Goal: Information Seeking & Learning: Learn about a topic

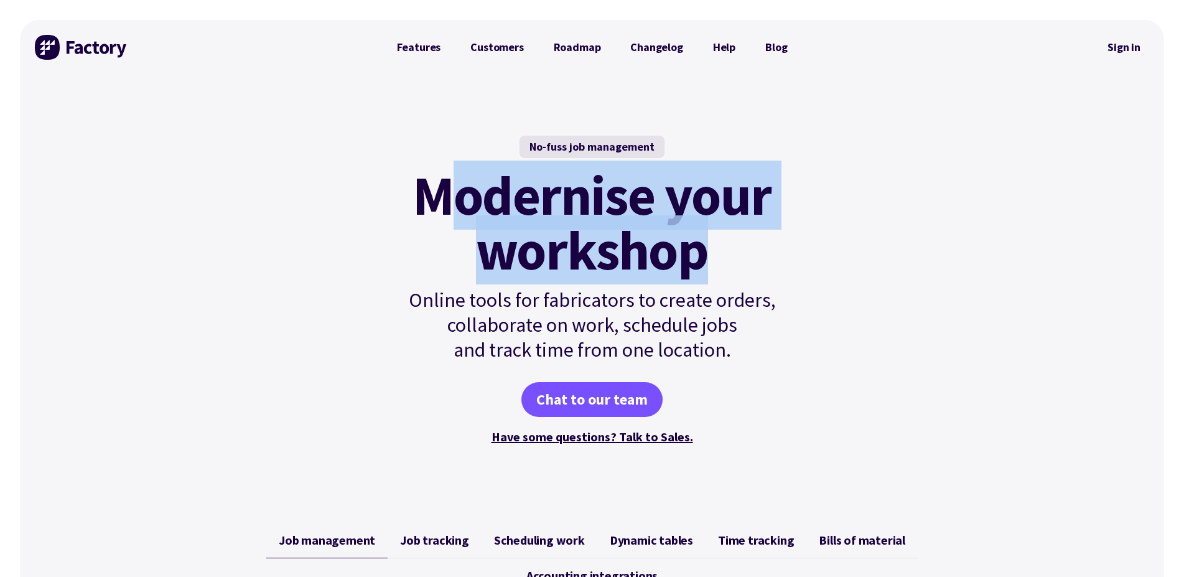
drag, startPoint x: 434, startPoint y: 190, endPoint x: 829, endPoint y: 246, distance: 399.1
click at [829, 246] on div "No-fuss job management Modernise your workshop Online tools for fabricators to …" at bounding box center [592, 291] width 1144 height 433
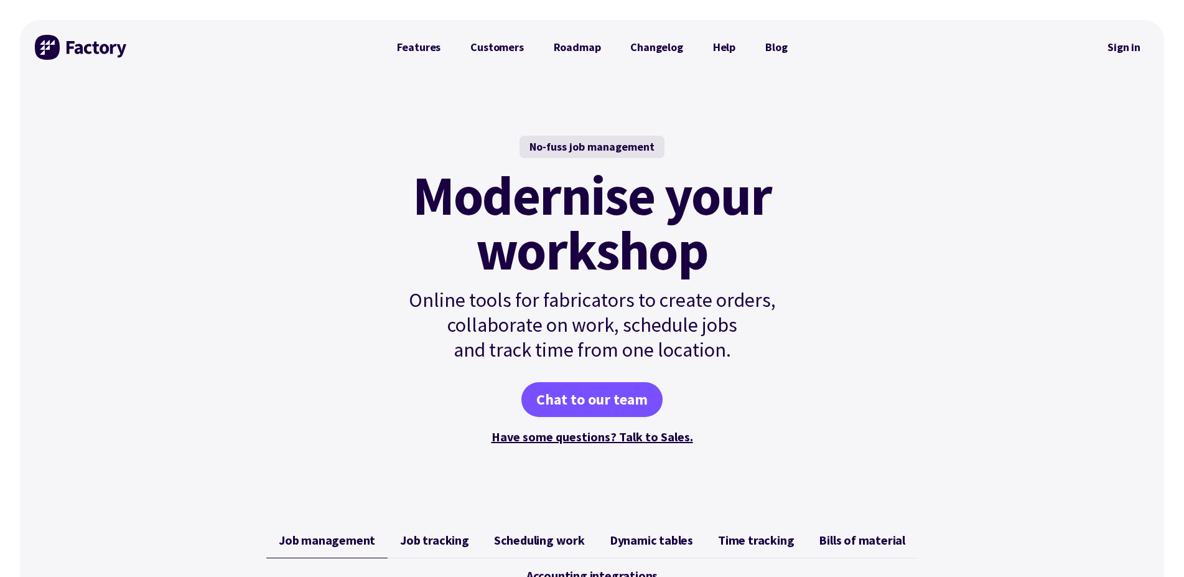
click at [833, 246] on div "No-fuss job management Modernise your workshop Online tools for fabricators to …" at bounding box center [592, 291] width 1144 height 433
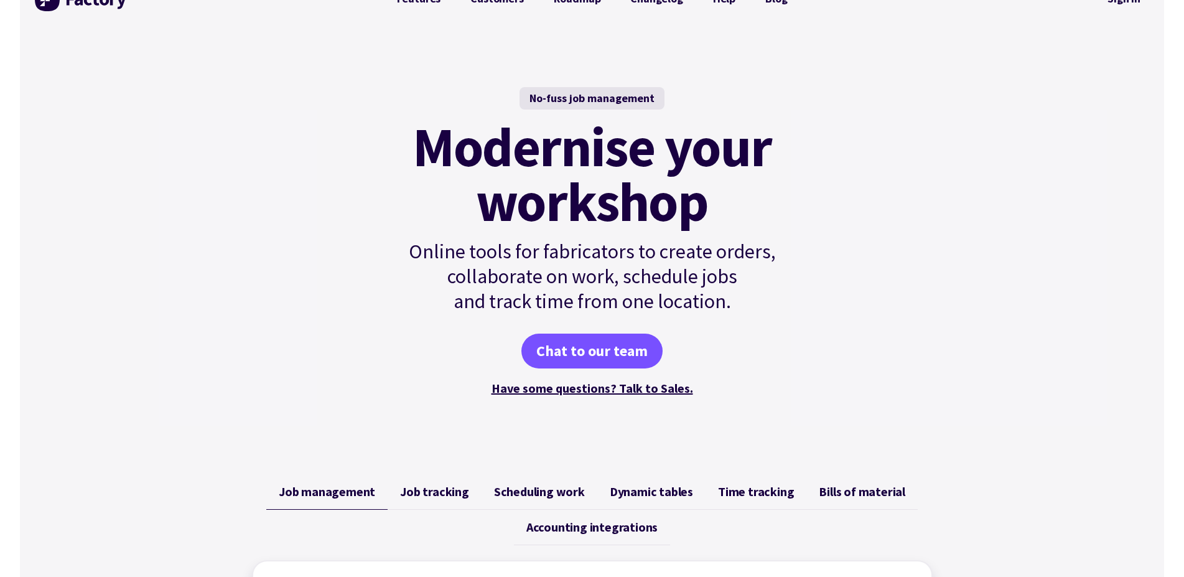
scroll to position [42, 0]
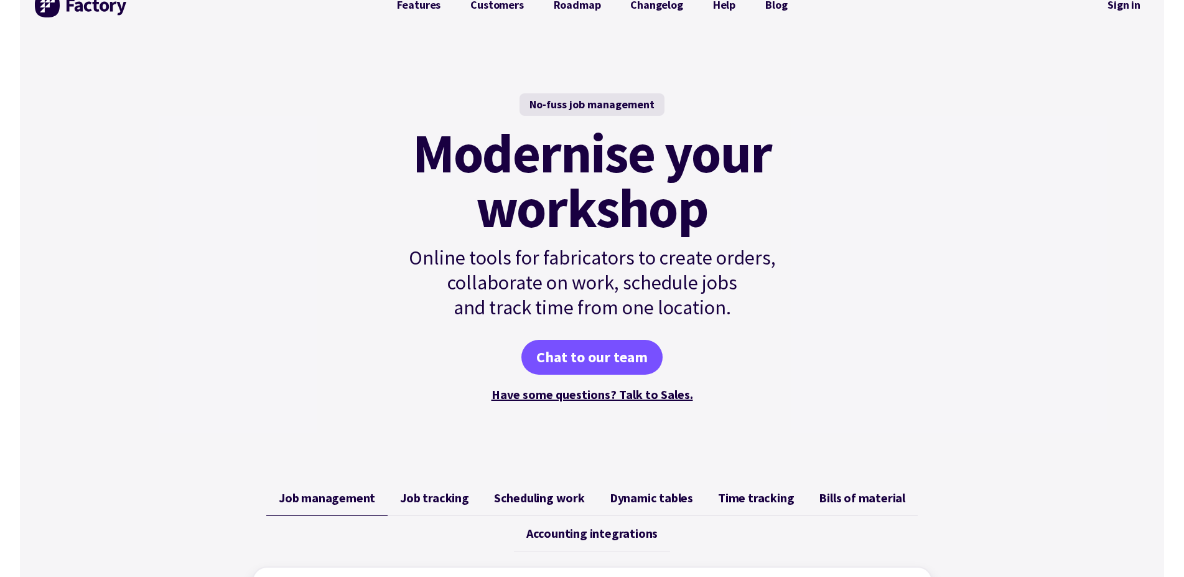
drag, startPoint x: 1129, startPoint y: 90, endPoint x: 1120, endPoint y: 92, distance: 9.1
click at [1128, 90] on div "No-fuss job management Modernise your workshop Online tools for fabricators to …" at bounding box center [592, 248] width 1144 height 433
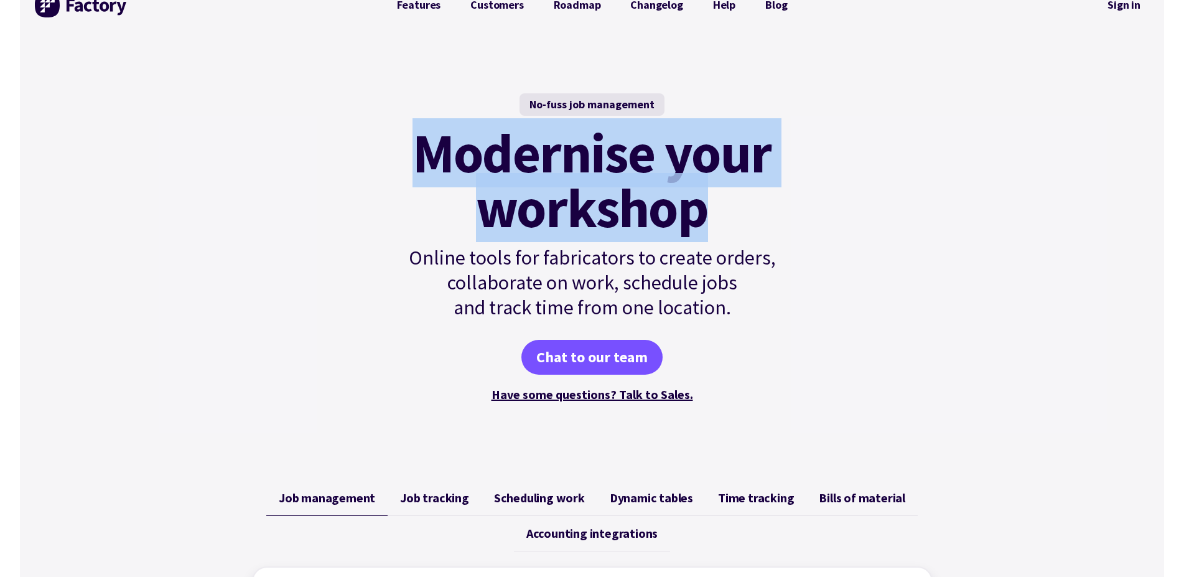
drag, startPoint x: 462, startPoint y: 154, endPoint x: 743, endPoint y: 219, distance: 288.0
click at [743, 219] on h1 "Modernise your workshop" at bounding box center [592, 181] width 421 height 110
click at [650, 199] on mark "Modernise your workshop" at bounding box center [592, 181] width 359 height 110
drag, startPoint x: 381, startPoint y: 144, endPoint x: 788, endPoint y: 231, distance: 416.0
click at [788, 231] on div "No-fuss job management Modernise your workshop Online tools for fabricators to …" at bounding box center [592, 248] width 451 height 433
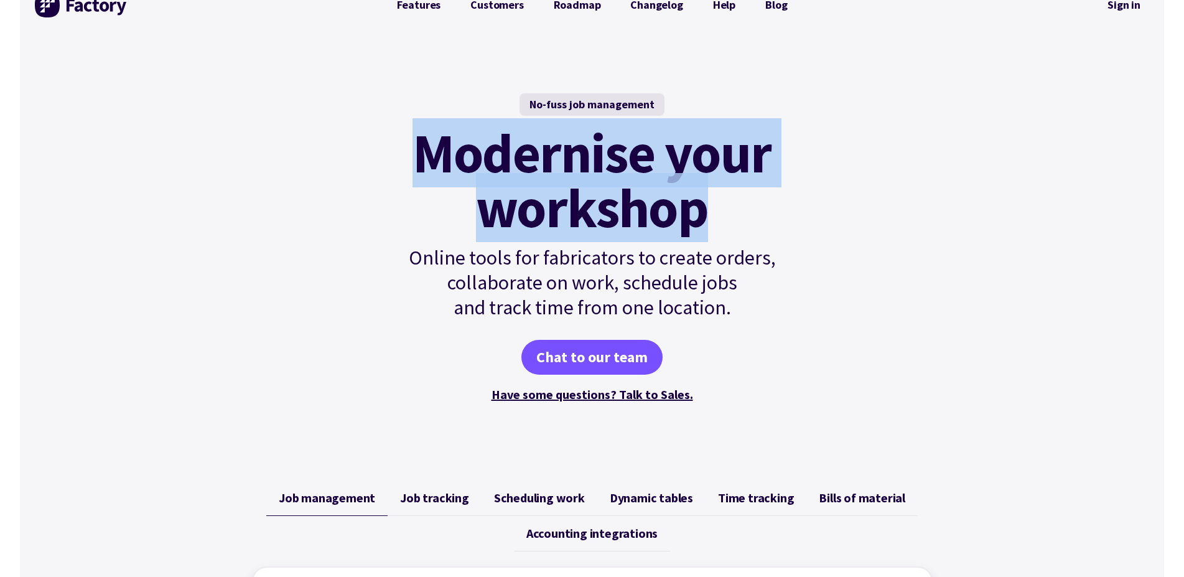
click at [668, 187] on mark "Modernise your workshop" at bounding box center [592, 181] width 359 height 110
drag, startPoint x: 426, startPoint y: 156, endPoint x: 780, endPoint y: 213, distance: 358.7
click at [780, 213] on h1 "Modernise your workshop" at bounding box center [592, 181] width 421 height 110
click at [750, 217] on mark "Modernise your workshop" at bounding box center [592, 181] width 359 height 110
drag, startPoint x: 421, startPoint y: 154, endPoint x: 729, endPoint y: 226, distance: 317.0
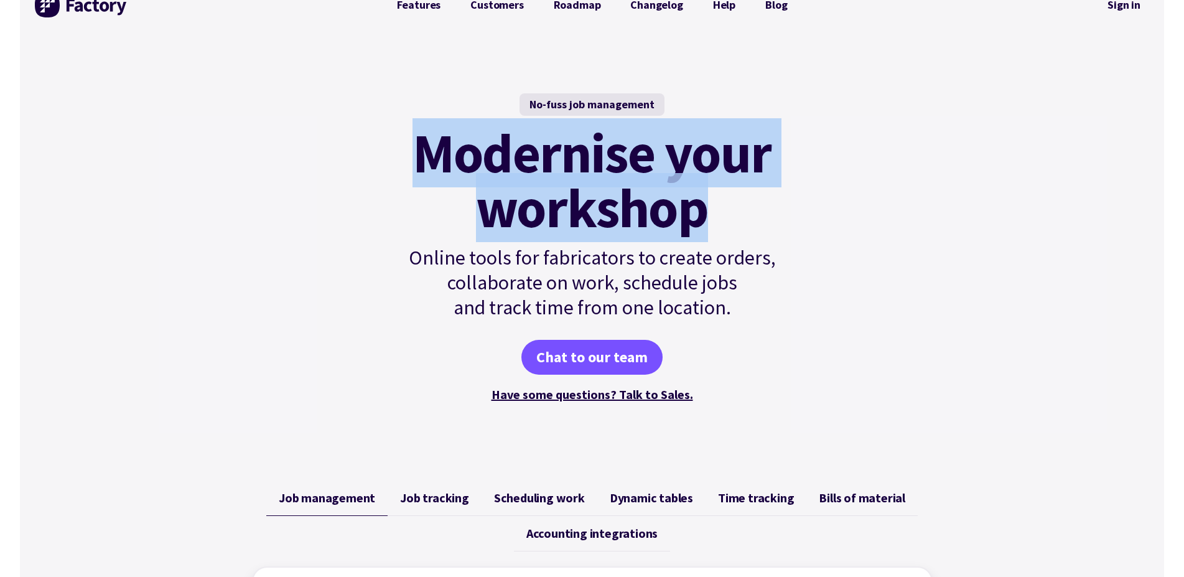
click at [729, 226] on mark "Modernise your workshop" at bounding box center [592, 181] width 359 height 110
click at [708, 226] on mark "Modernise your workshop" at bounding box center [592, 181] width 359 height 110
drag, startPoint x: 710, startPoint y: 220, endPoint x: 382, endPoint y: 152, distance: 334.9
click at [363, 150] on div "No-fuss job management Modernise your workshop Online tools for fabricators to …" at bounding box center [592, 248] width 1144 height 433
click at [472, 158] on mark "Modernise your workshop" at bounding box center [592, 181] width 359 height 110
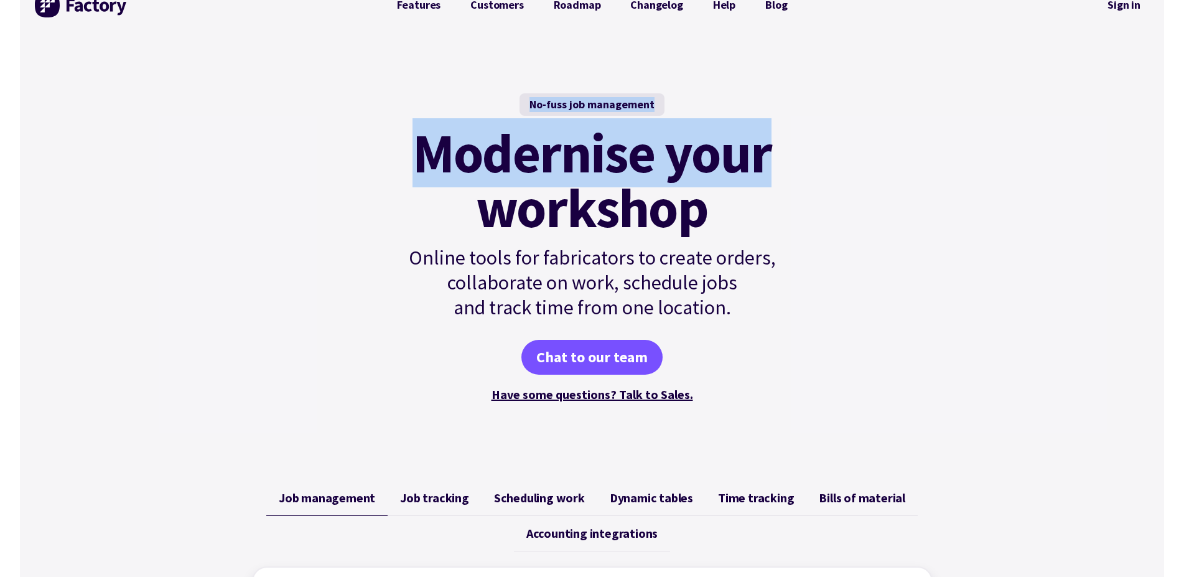
drag, startPoint x: 518, startPoint y: 91, endPoint x: 810, endPoint y: 179, distance: 304.6
click at [810, 179] on div "No-fuss job management Modernise your workshop Online tools for fabricators to …" at bounding box center [592, 248] width 451 height 433
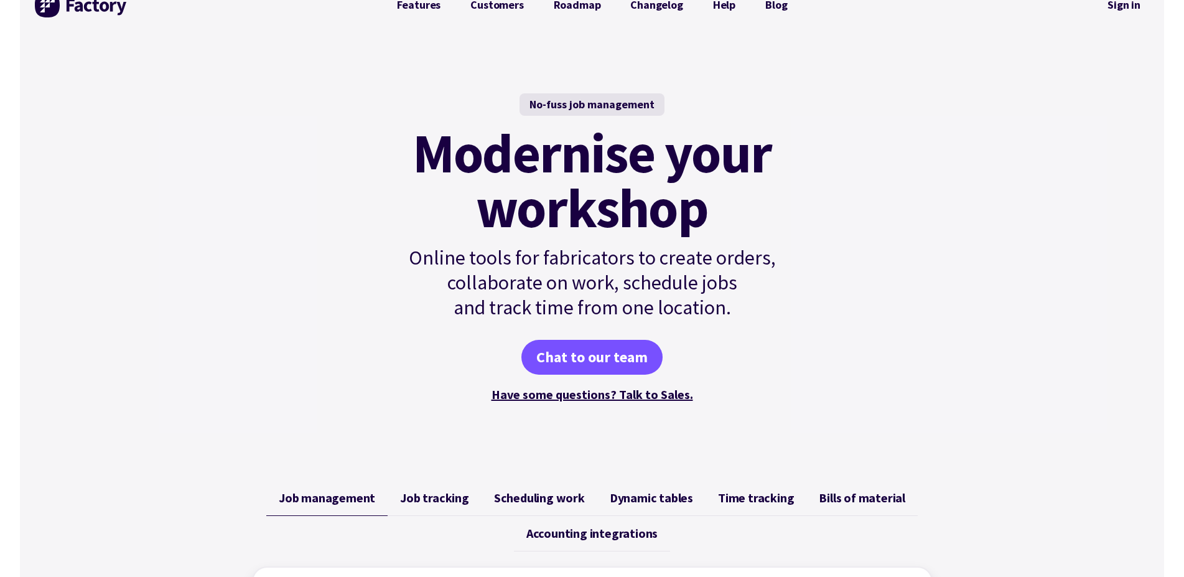
click at [740, 194] on mark "Modernise your workshop" at bounding box center [592, 181] width 359 height 110
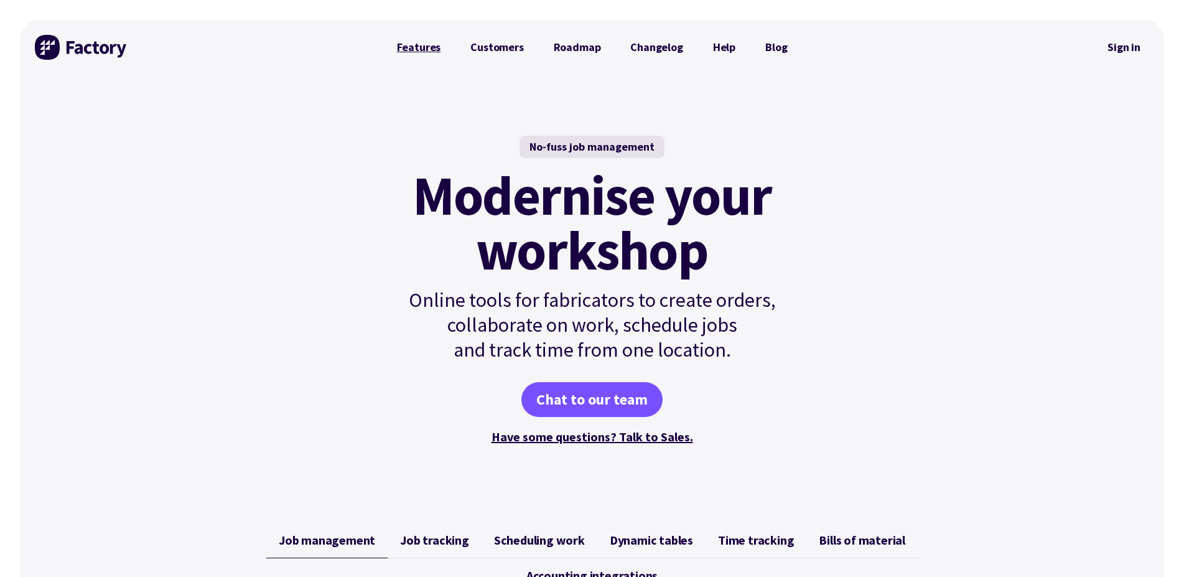
click at [426, 48] on link "Features" at bounding box center [419, 47] width 74 height 25
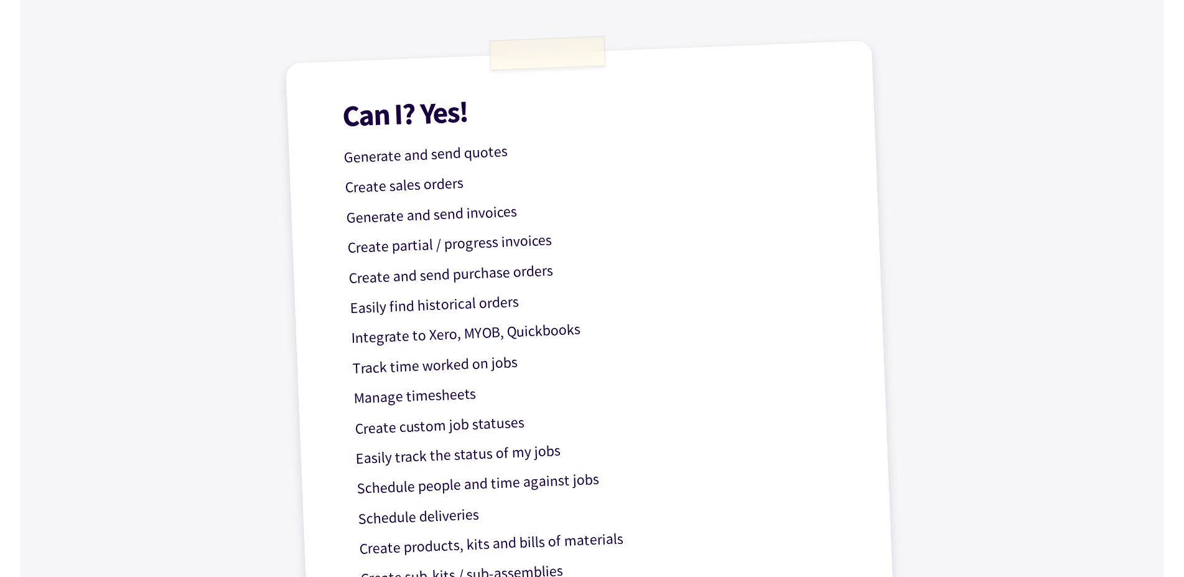
scroll to position [317, 0]
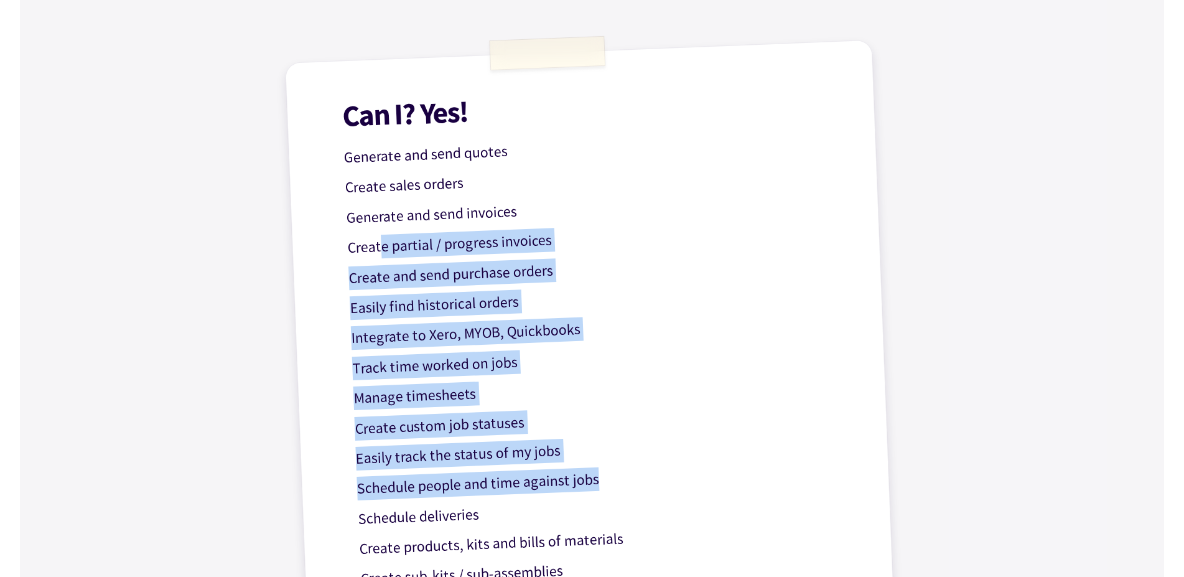
drag, startPoint x: 409, startPoint y: 264, endPoint x: 748, endPoint y: 448, distance: 385.6
click at [743, 455] on div "Can I? Yes! Generate and send quotes Create sales orders Generate and send invo…" at bounding box center [592, 404] width 615 height 729
click at [867, 332] on div "Can I? Yes! Generate and send quotes Create sales orders Generate and send invo…" at bounding box center [592, 404] width 615 height 729
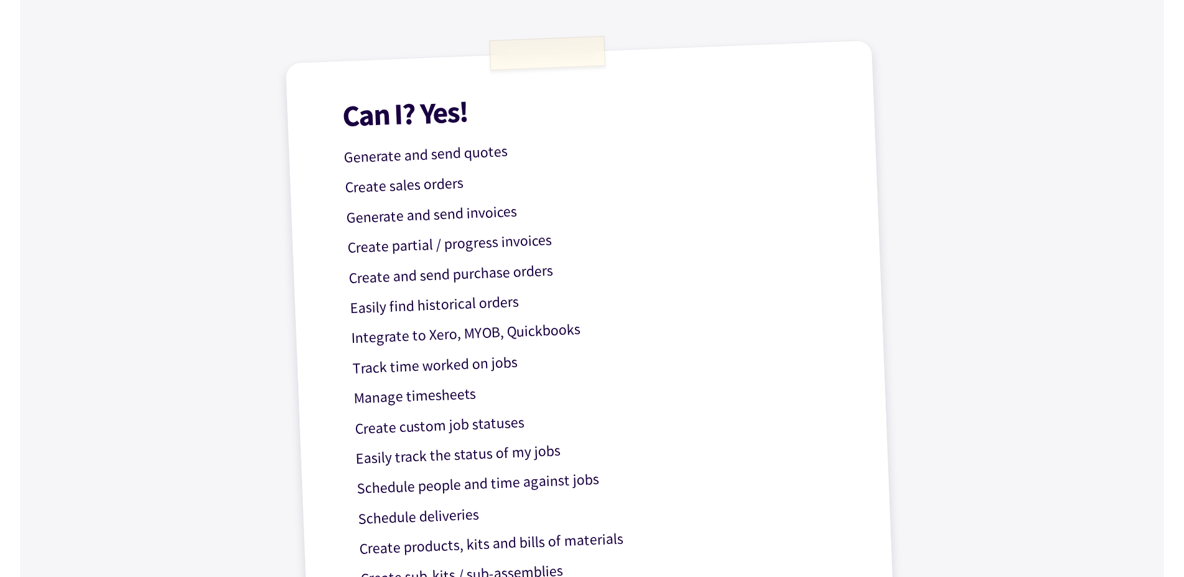
scroll to position [635, 0]
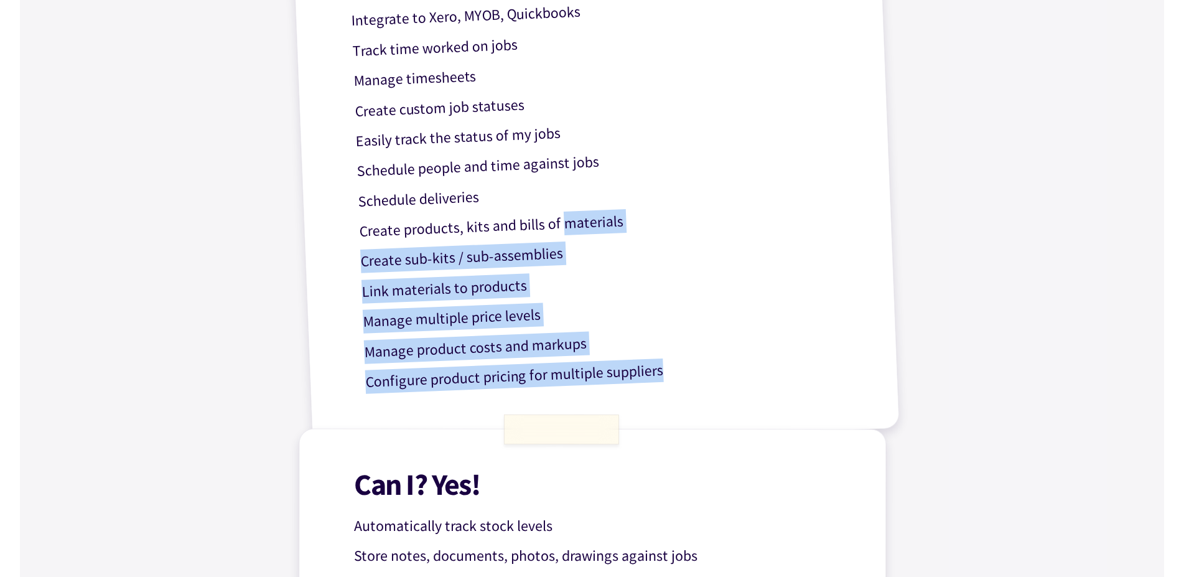
drag, startPoint x: 565, startPoint y: 232, endPoint x: 735, endPoint y: 375, distance: 221.7
click at [735, 375] on div "Can I? Yes! Generate and send quotes Create sales orders Generate and send invo…" at bounding box center [592, 86] width 615 height 729
click at [673, 365] on p "Configure product pricing for multiple suppliers" at bounding box center [613, 372] width 497 height 44
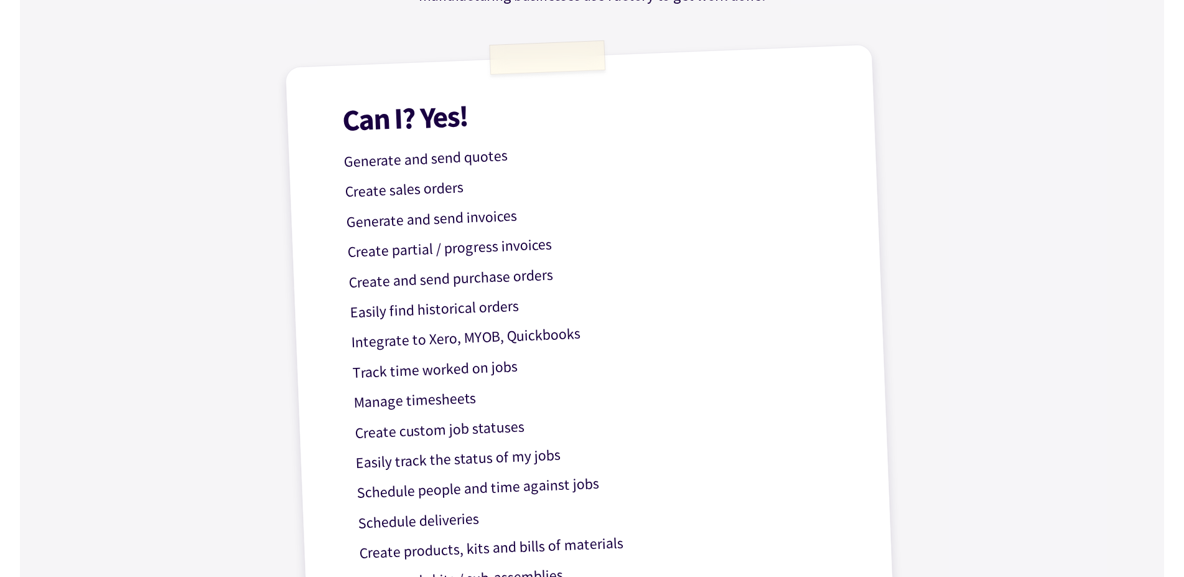
scroll to position [381, 0]
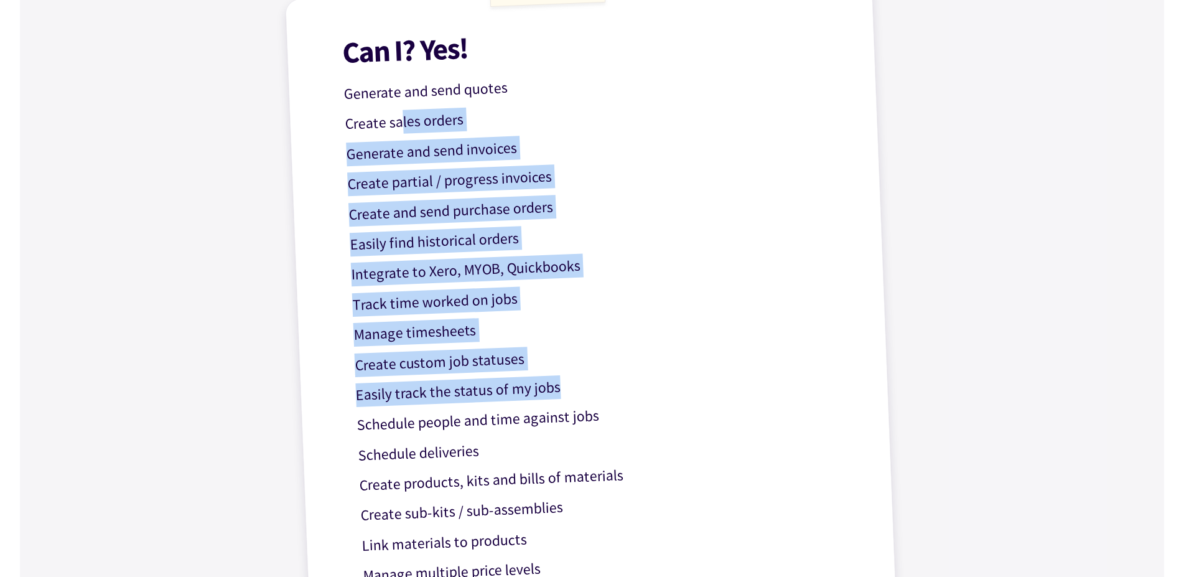
drag, startPoint x: 434, startPoint y: 180, endPoint x: 569, endPoint y: 387, distance: 246.8
click at [569, 387] on div "Can I? Yes! Generate and send quotes Create sales orders Generate and send invo…" at bounding box center [592, 340] width 615 height 729
click at [652, 279] on div "Can I? Yes! Generate and send quotes Create sales orders Generate and send invo…" at bounding box center [592, 340] width 615 height 729
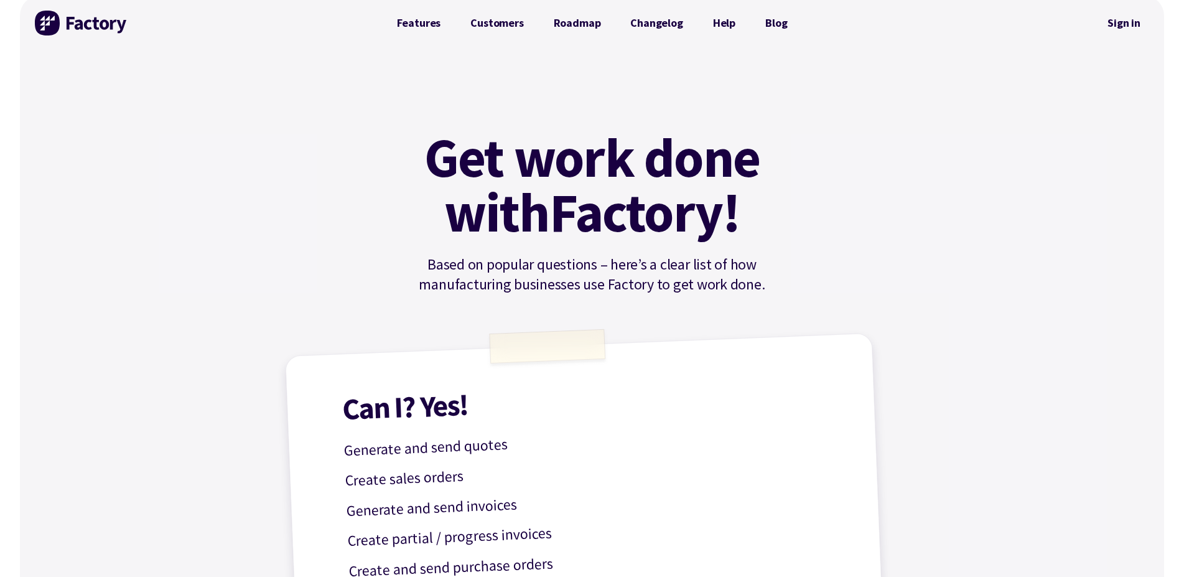
scroll to position [0, 0]
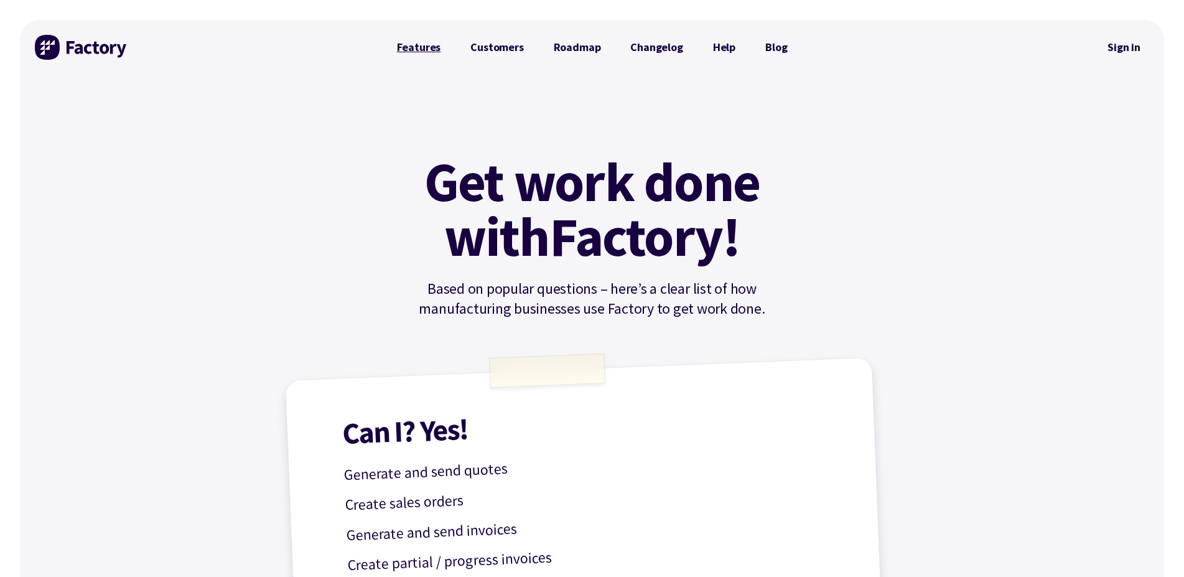
click at [422, 43] on link "Features" at bounding box center [419, 47] width 74 height 25
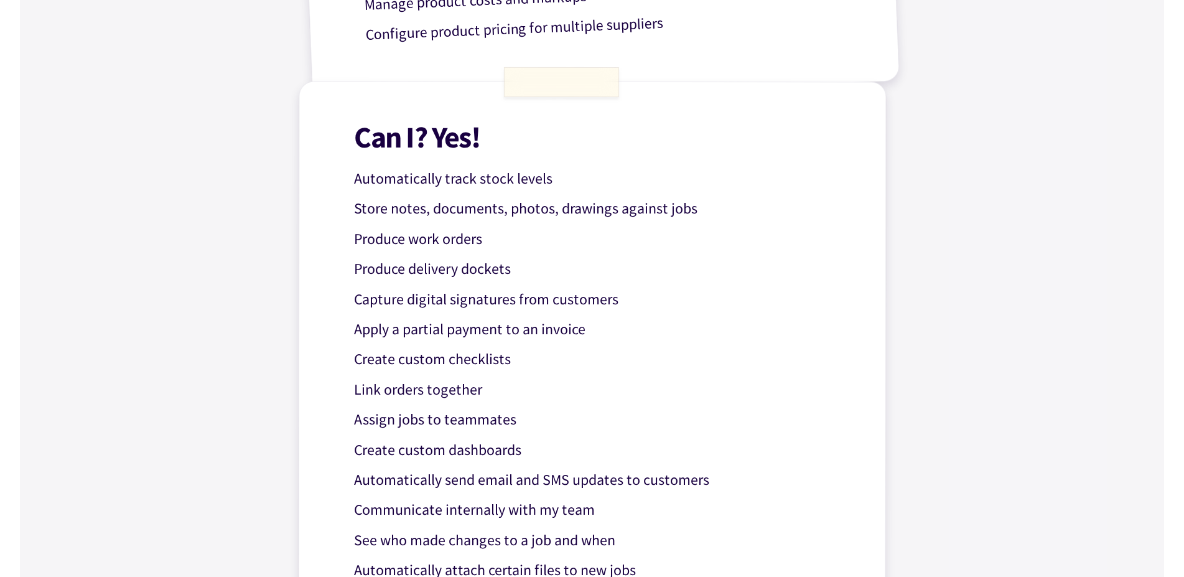
scroll to position [1016, 0]
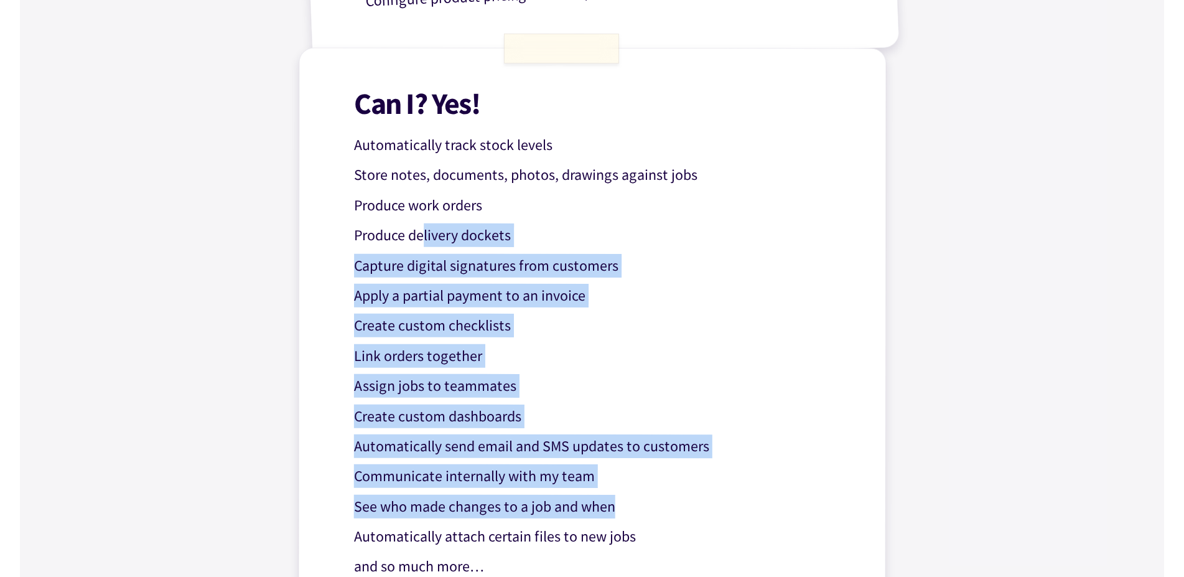
drag, startPoint x: 423, startPoint y: 241, endPoint x: 677, endPoint y: 518, distance: 376.1
click at [677, 518] on div "Can I? Yes! Automatically track stock levels Store notes, documents, photos, dr…" at bounding box center [592, 331] width 588 height 567
click at [661, 505] on p "See who made changes to a job and when" at bounding box center [601, 507] width 497 height 24
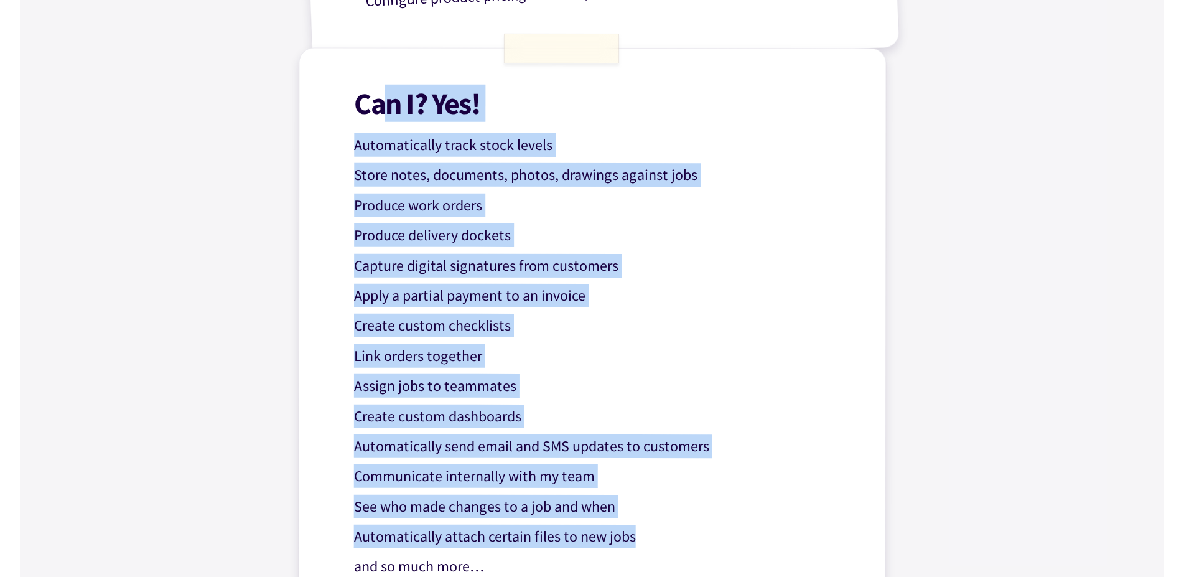
drag, startPoint x: 633, startPoint y: 538, endPoint x: 379, endPoint y: 88, distance: 516.9
click at [379, 88] on div "Can I? Yes! Automatically track stock levels Store notes, documents, photos, dr…" at bounding box center [592, 331] width 588 height 567
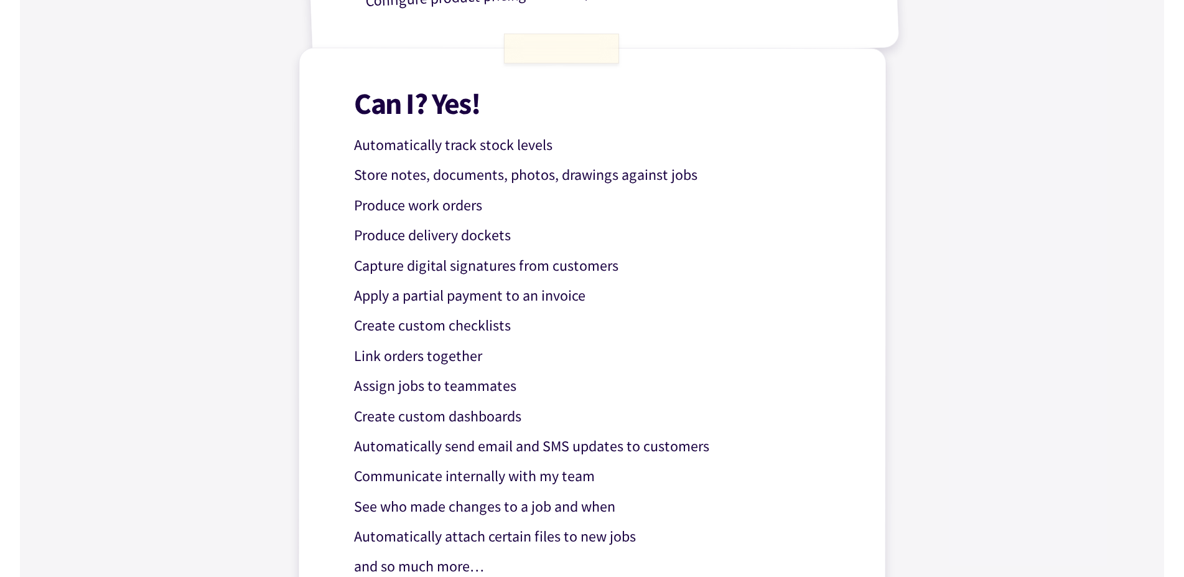
click at [380, 91] on h1 "Can I? Yes!" at bounding box center [602, 103] width 497 height 30
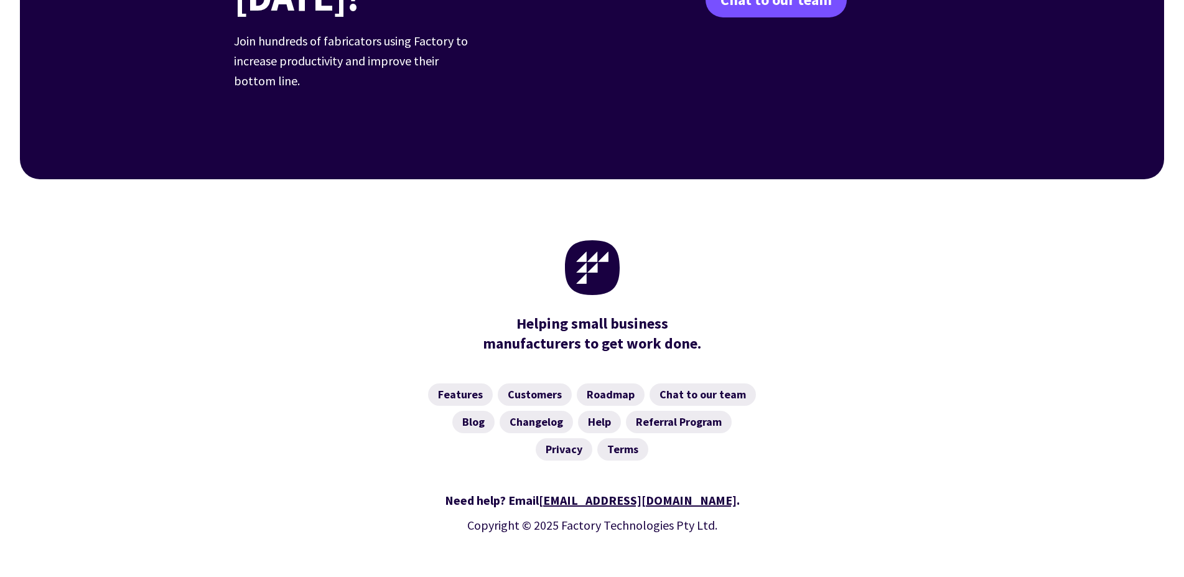
scroll to position [0, 0]
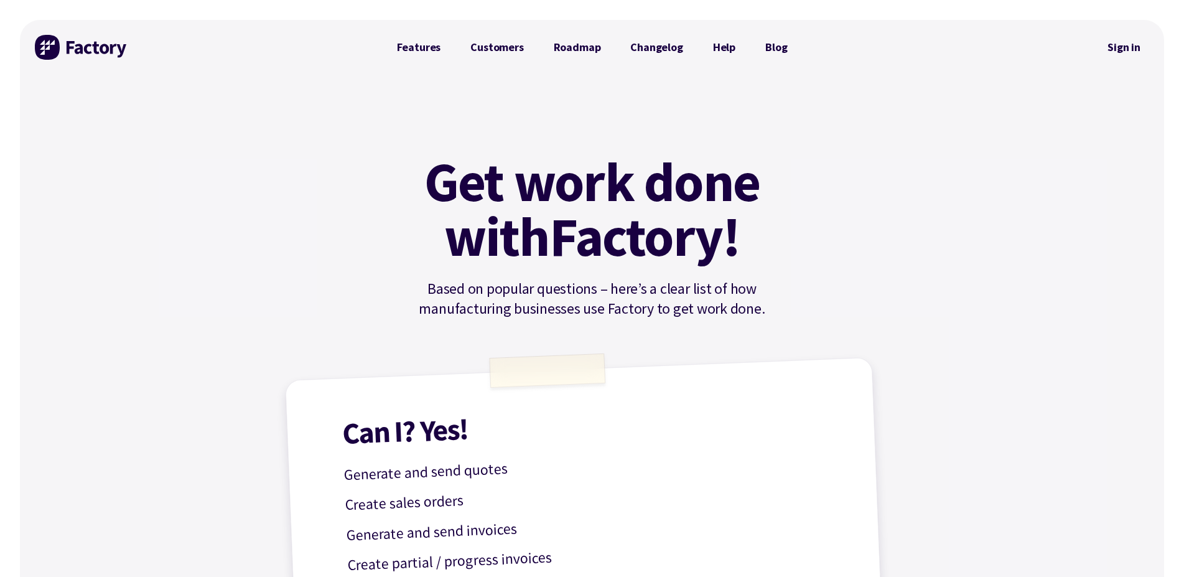
click at [56, 54] on img at bounding box center [81, 47] width 93 height 25
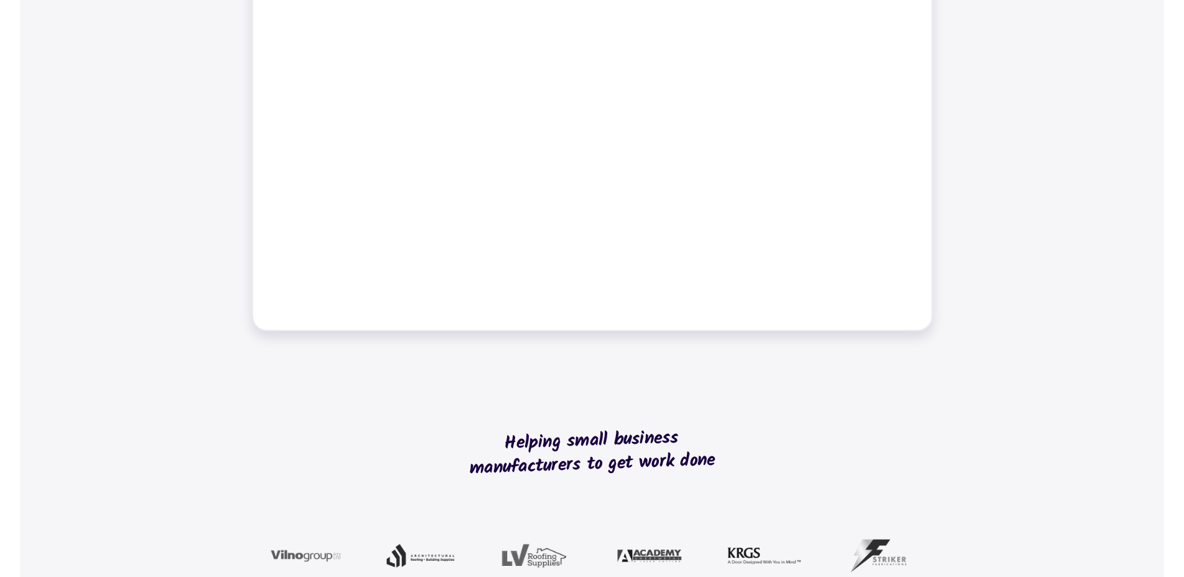
scroll to position [508, 0]
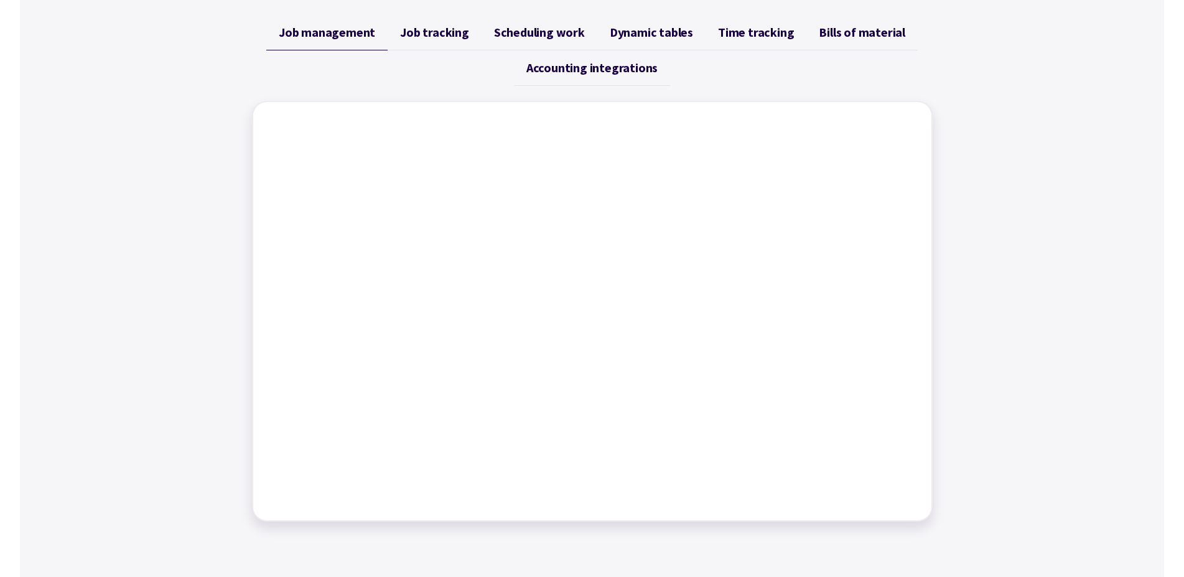
click at [422, 33] on span "Job tracking" at bounding box center [434, 32] width 69 height 15
click at [515, 32] on span "Scheduling work" at bounding box center [539, 32] width 91 height 15
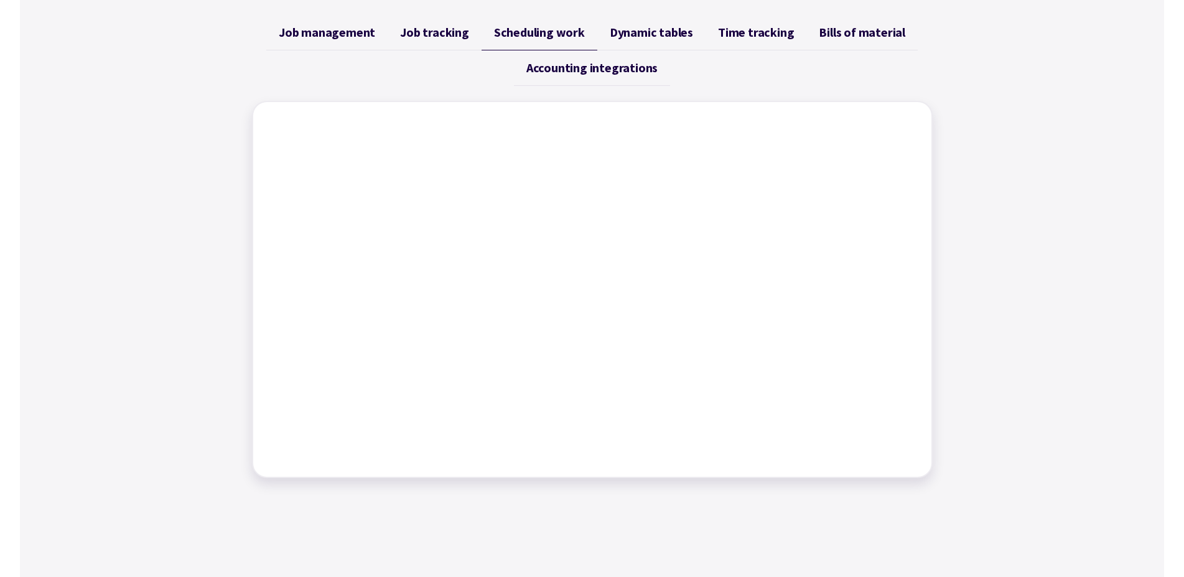
click at [668, 34] on span "Dynamic tables" at bounding box center [651, 32] width 83 height 15
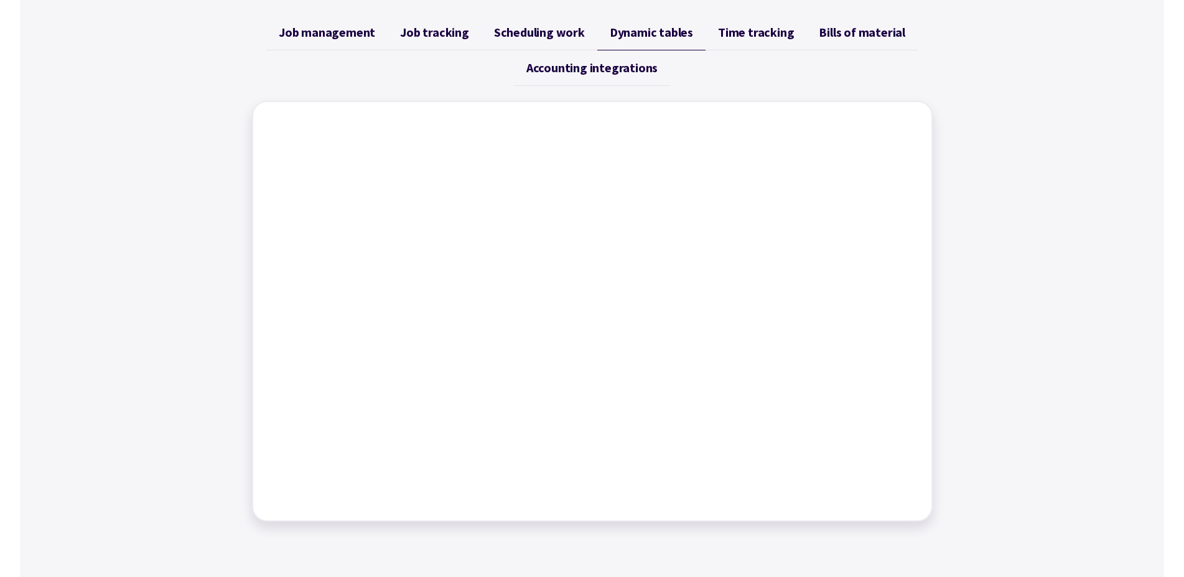
click at [753, 39] on span "Time tracking" at bounding box center [756, 32] width 76 height 15
click at [884, 42] on link "Bills of material" at bounding box center [861, 32] width 111 height 35
